Goal: Information Seeking & Learning: Learn about a topic

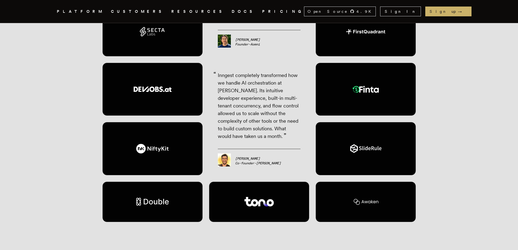
scroll to position [1383, 0]
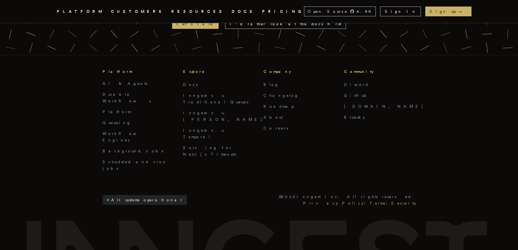
click at [232, 11] on link "DOCS" at bounding box center [244, 11] width 24 height 7
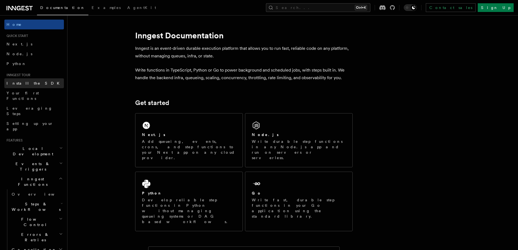
click at [29, 82] on span "Install the SDK" at bounding box center [35, 83] width 56 height 4
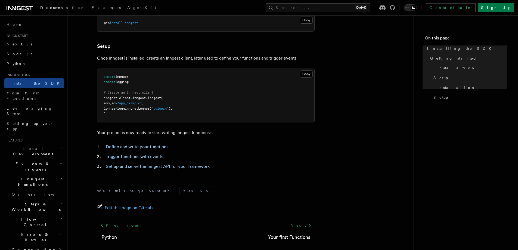
scroll to position [208, 0]
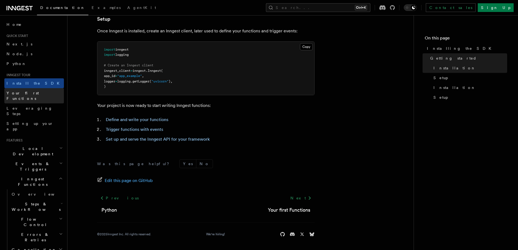
click at [35, 96] on span "Your first Functions" at bounding box center [35, 95] width 57 height 11
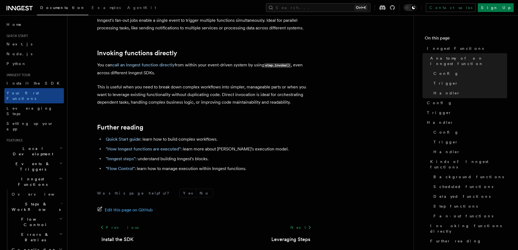
scroll to position [1115, 0]
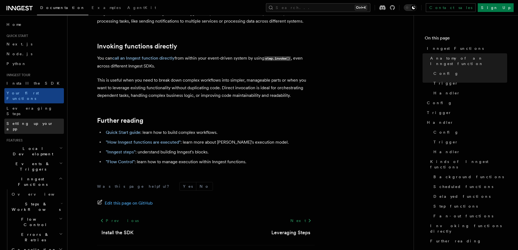
click at [12, 119] on link "Setting up your app" at bounding box center [34, 126] width 60 height 15
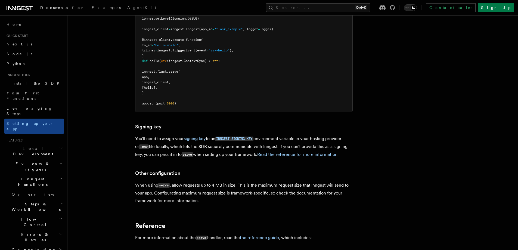
scroll to position [398, 0]
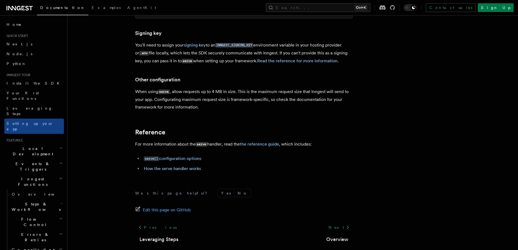
click at [42, 144] on h2 "Local Development" at bounding box center [34, 151] width 60 height 15
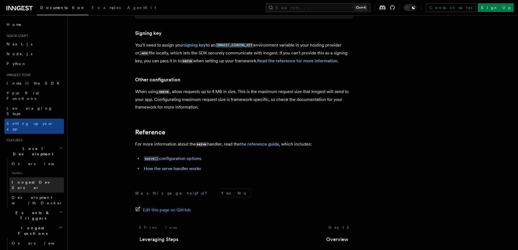
click at [35, 180] on span "Inngest Dev Server" at bounding box center [38, 185] width 52 height 11
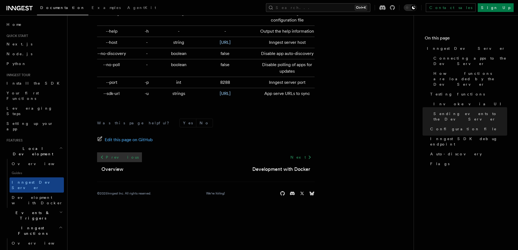
scroll to position [1812, 0]
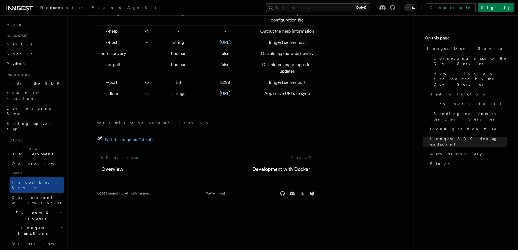
click at [26, 208] on h2 "Events & Triggers" at bounding box center [34, 215] width 60 height 15
click at [31, 223] on link "Overview" at bounding box center [37, 228] width 54 height 10
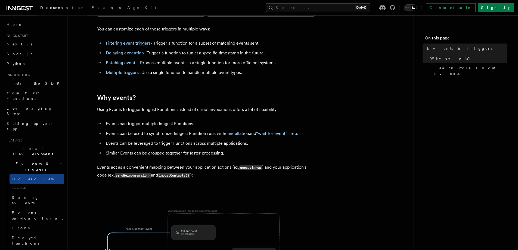
scroll to position [182, 0]
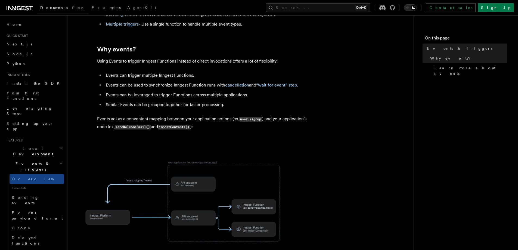
click at [160, 158] on img at bounding box center [185, 201] width 218 height 113
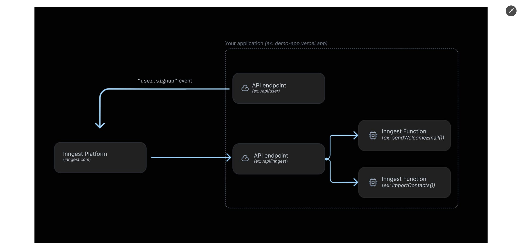
click at [12, 100] on div at bounding box center [261, 125] width 522 height 250
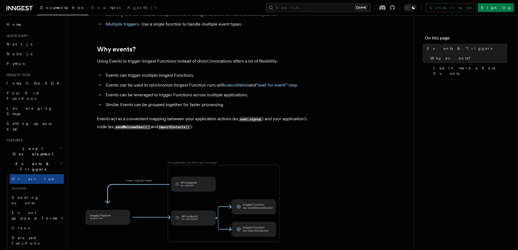
scroll to position [341, 0]
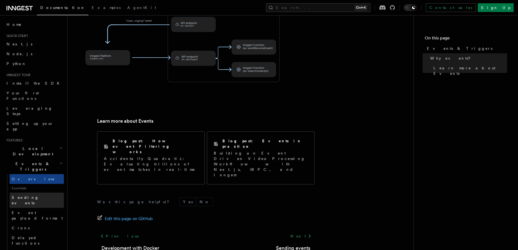
click at [27, 193] on link "Sending events" at bounding box center [37, 200] width 54 height 15
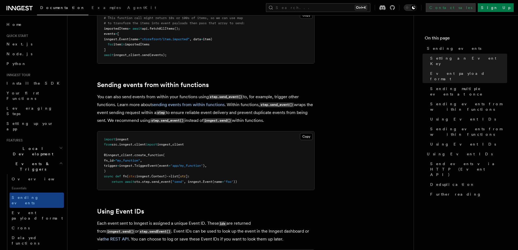
scroll to position [998, 0]
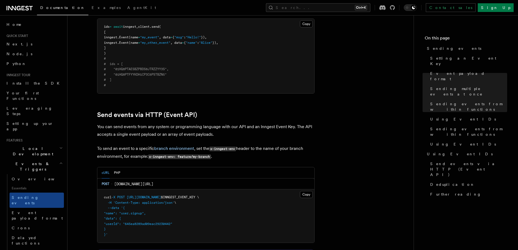
click at [493, 1] on div "Documentation Examples AgentKit Search... Ctrl+K Contact sales Sign Up" at bounding box center [259, 7] width 518 height 15
